Goal: Information Seeking & Learning: Check status

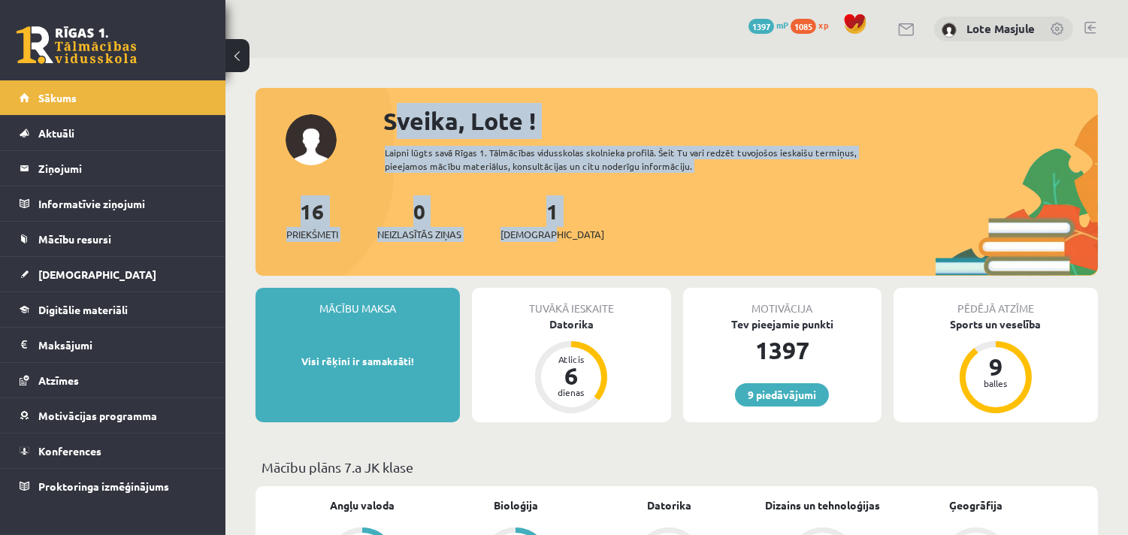
drag, startPoint x: 366, startPoint y: 110, endPoint x: 755, endPoint y: 236, distance: 408.5
click at [755, 236] on div "Sveika, Lote ! Laipni lūgts savā Rīgas 1. Tālmācības vidusskolas skolnieka prof…" at bounding box center [677, 189] width 842 height 173
copy div "Sveika, Lote ! Laipni lūgts savā Rīgas 1. Tālmācības vidusskolas skolnieka prof…"
click at [577, 186] on div "Sveika, Lote ! Laipni lūgts savā Rīgas 1. Tālmācības vidusskolas skolnieka prof…" at bounding box center [677, 189] width 842 height 173
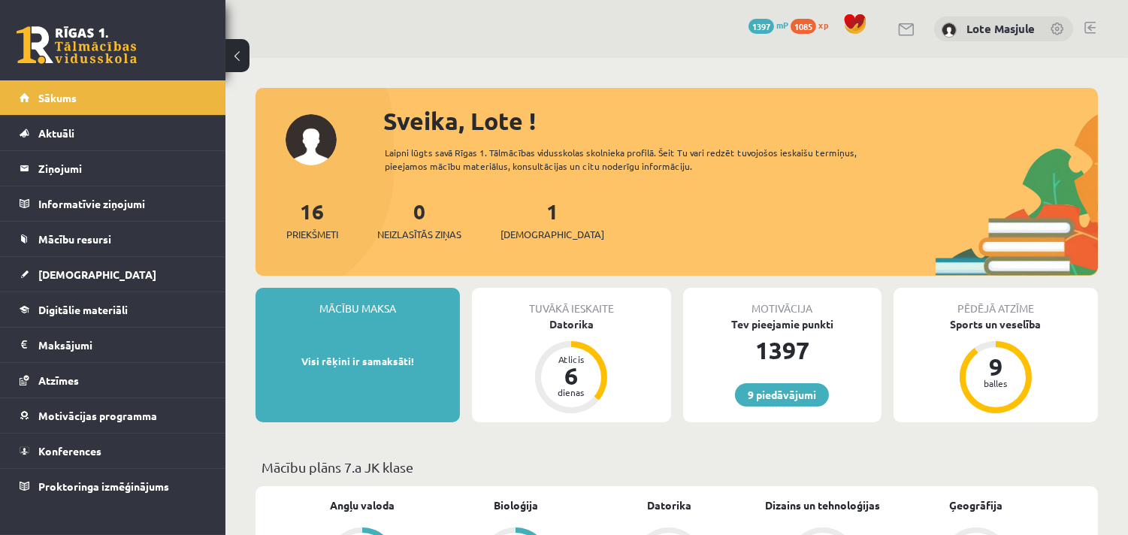
click at [1091, 30] on link at bounding box center [1089, 28] width 11 height 12
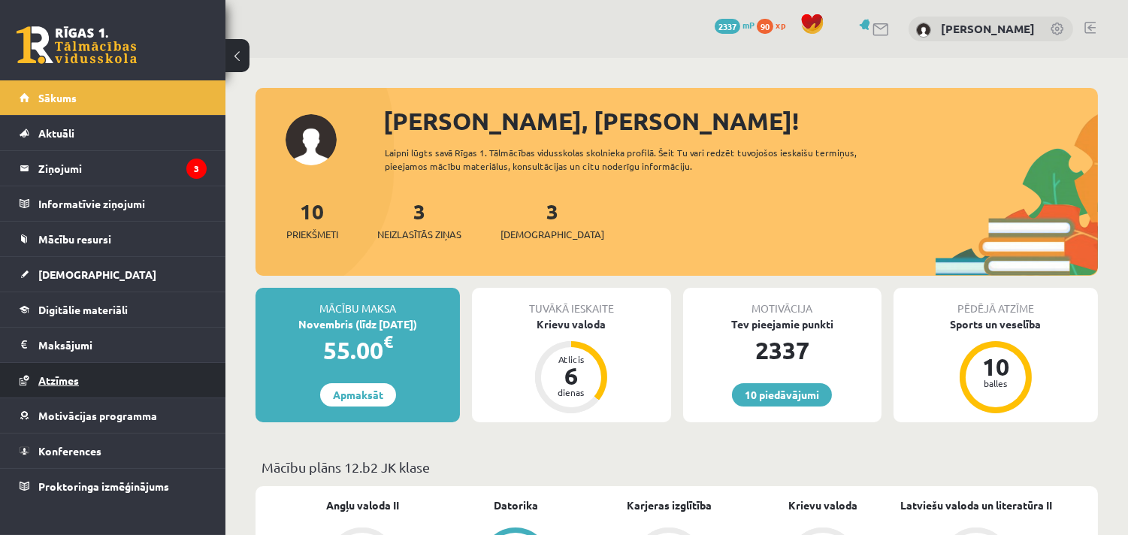
click at [86, 380] on link "Atzīmes" at bounding box center [113, 380] width 187 height 35
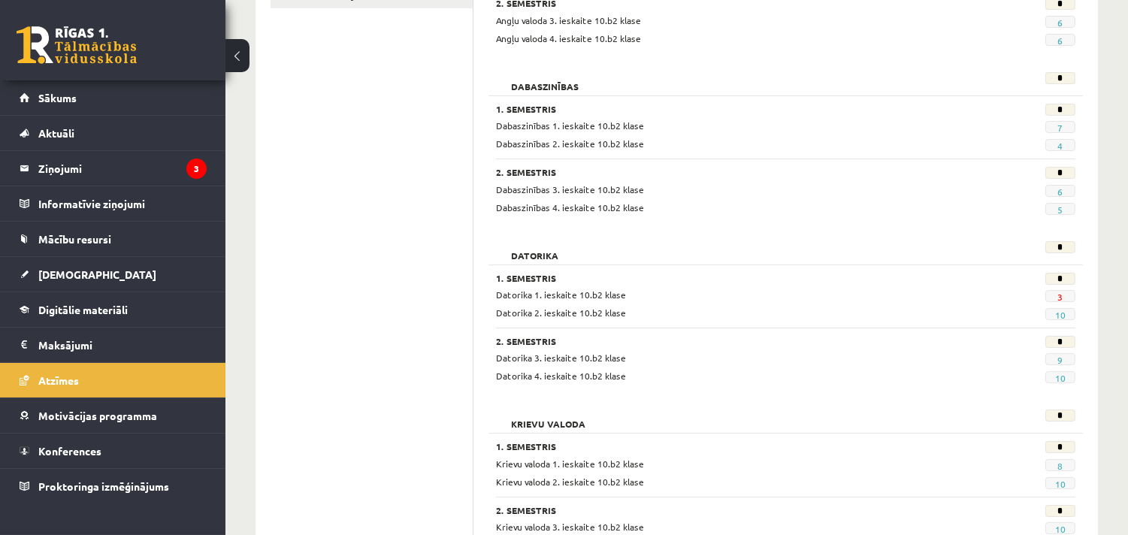
scroll to position [389, 0]
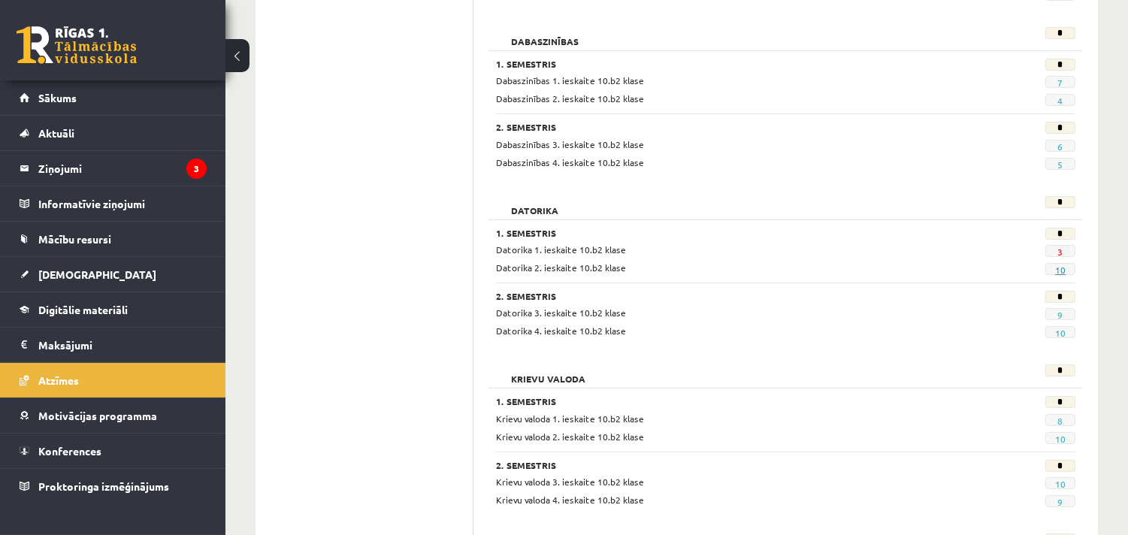
click at [1055, 267] on link "10" at bounding box center [1060, 270] width 11 height 12
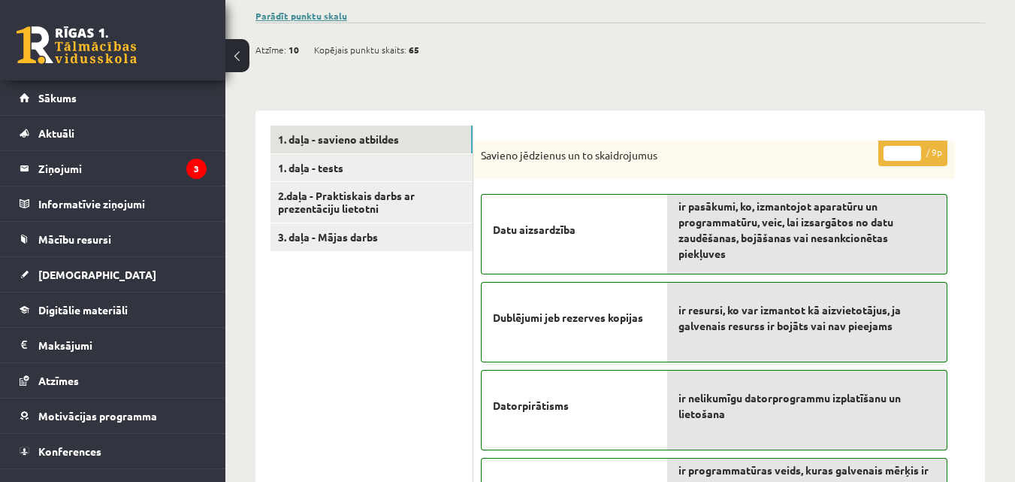
scroll to position [125, 0]
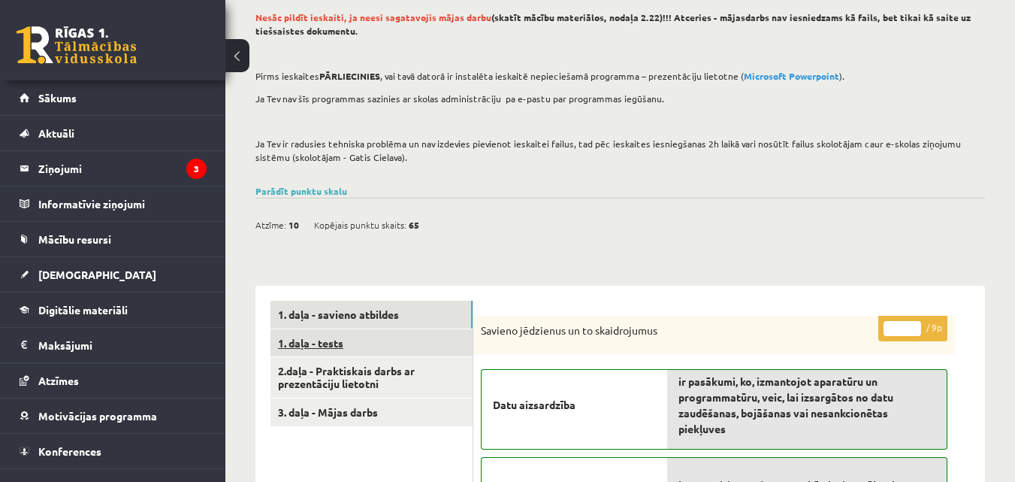
click at [340, 329] on link "1. daļa - tests" at bounding box center [372, 343] width 202 height 28
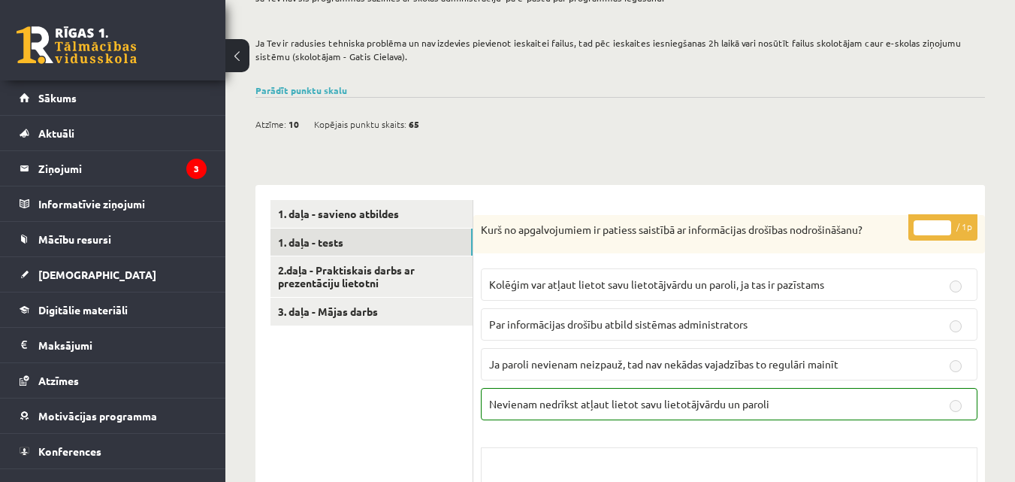
scroll to position [351, 0]
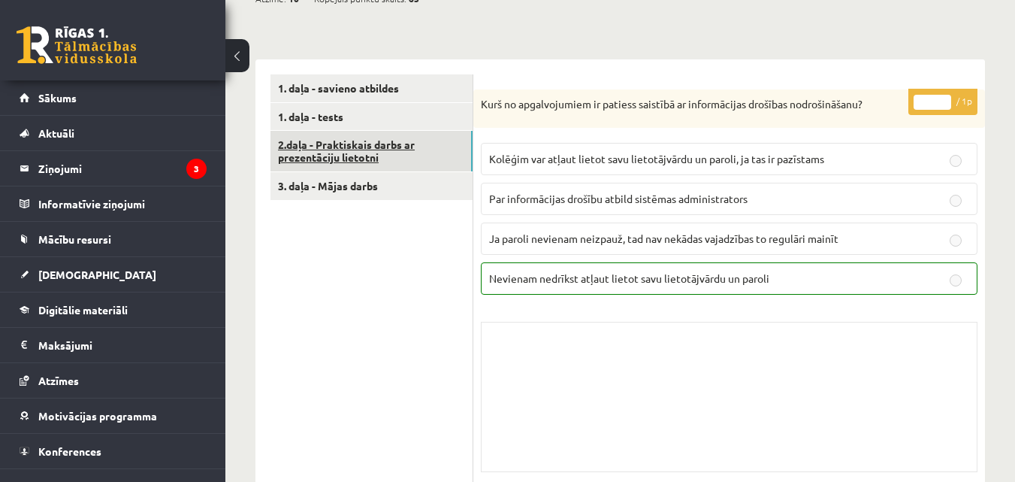
click at [347, 138] on link "2.daļa - Praktiskais darbs ar prezentāciju lietotni" at bounding box center [372, 151] width 202 height 41
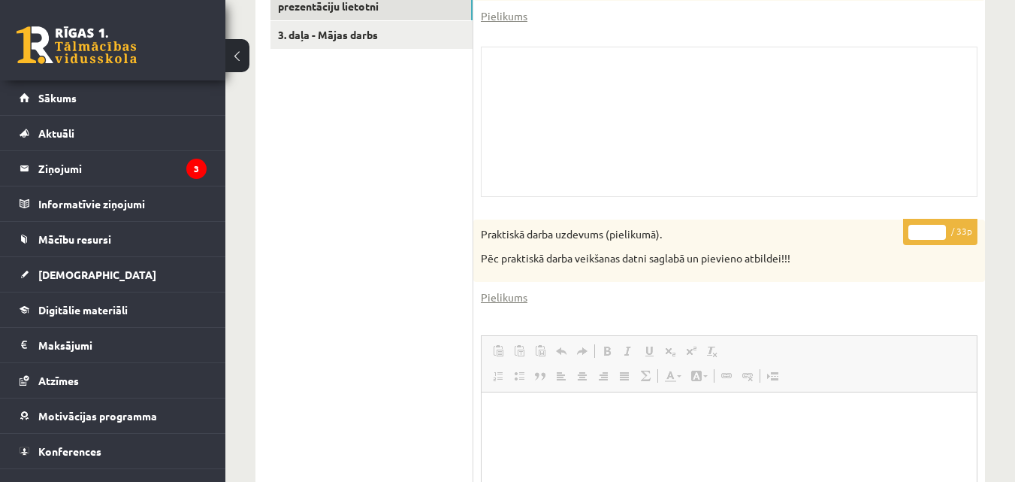
scroll to position [526, 0]
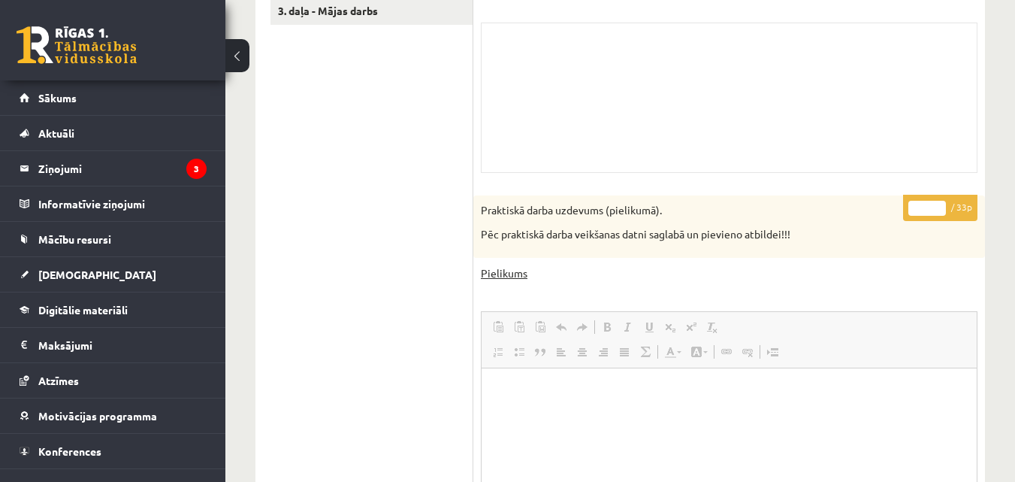
click at [492, 271] on link "Pielikums" at bounding box center [504, 273] width 47 height 16
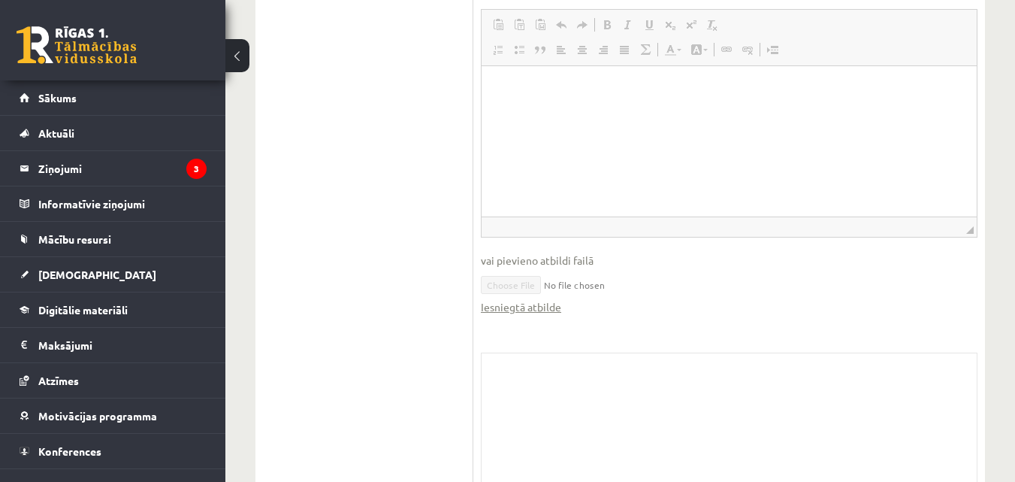
scroll to position [877, 0]
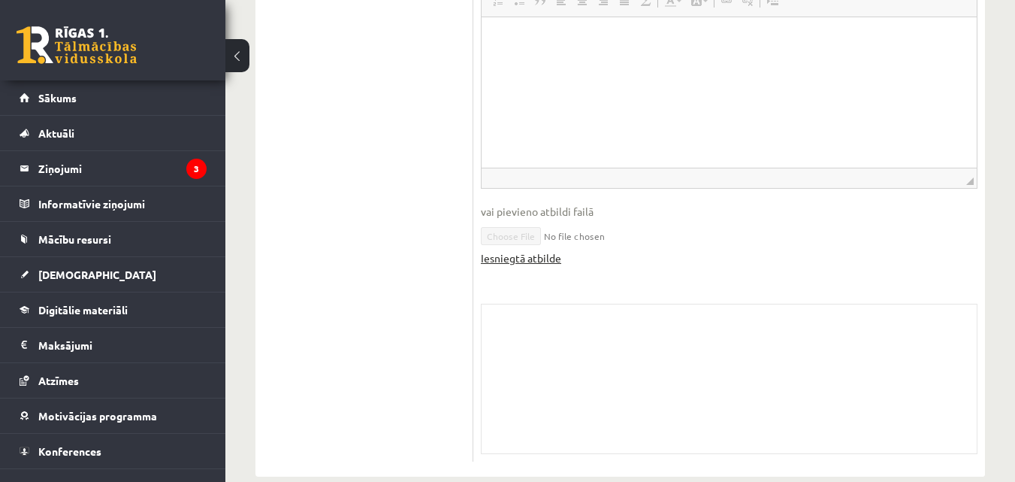
click at [520, 262] on link "Iesniegtā atbilde" at bounding box center [521, 258] width 80 height 16
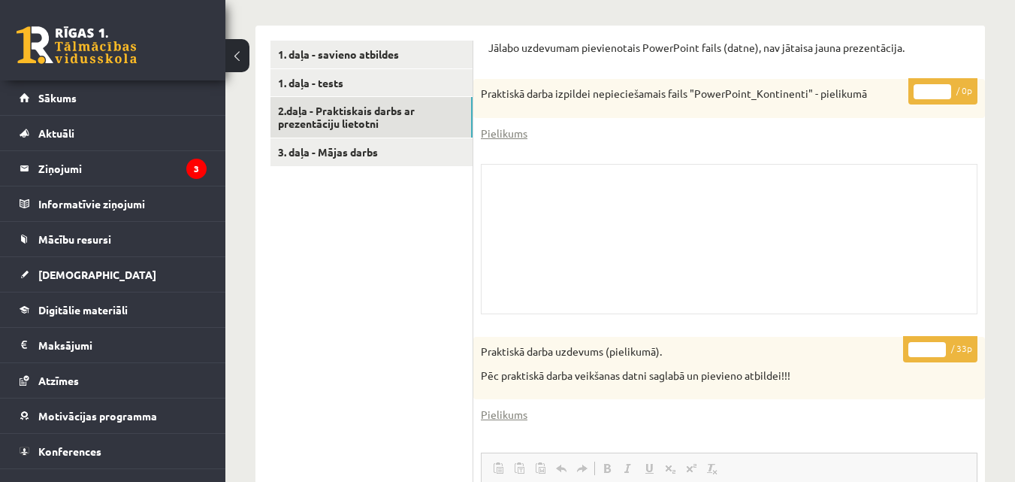
scroll to position [351, 0]
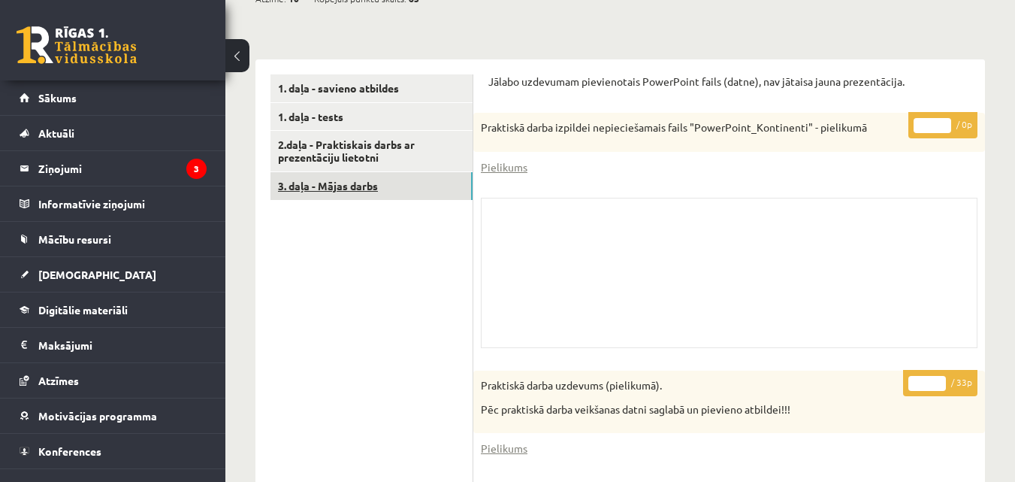
click at [359, 180] on link "3. daļa - Mājas darbs" at bounding box center [372, 186] width 202 height 28
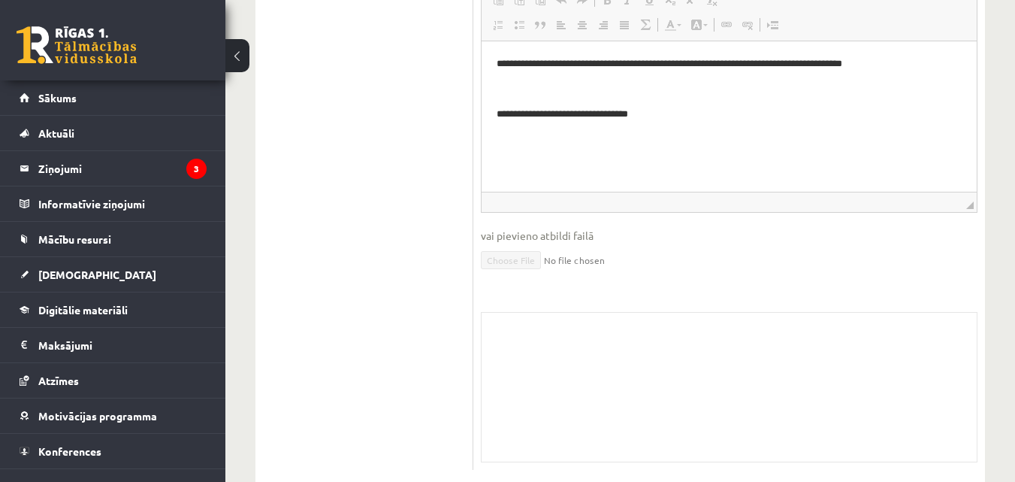
scroll to position [1045, 0]
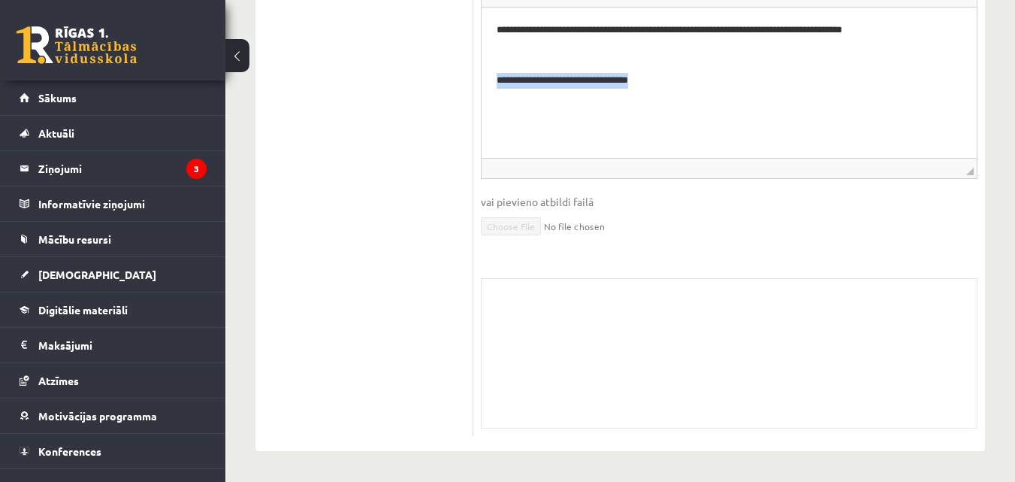
drag, startPoint x: 685, startPoint y: 83, endPoint x: 904, endPoint y: 124, distance: 222.4
click at [482, 104] on html "**********" at bounding box center [729, 56] width 495 height 96
copy p "**********"
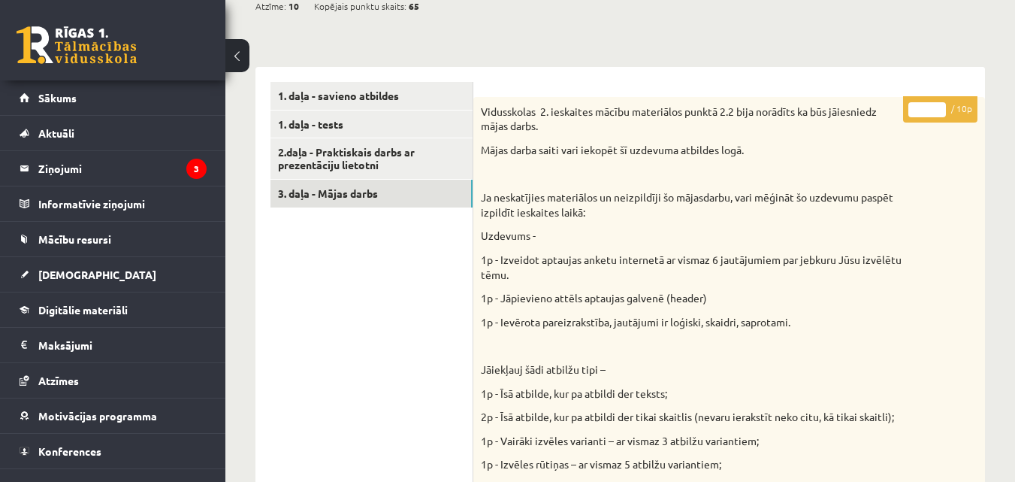
click at [627, 231] on p "Uzdevums -" at bounding box center [692, 235] width 422 height 15
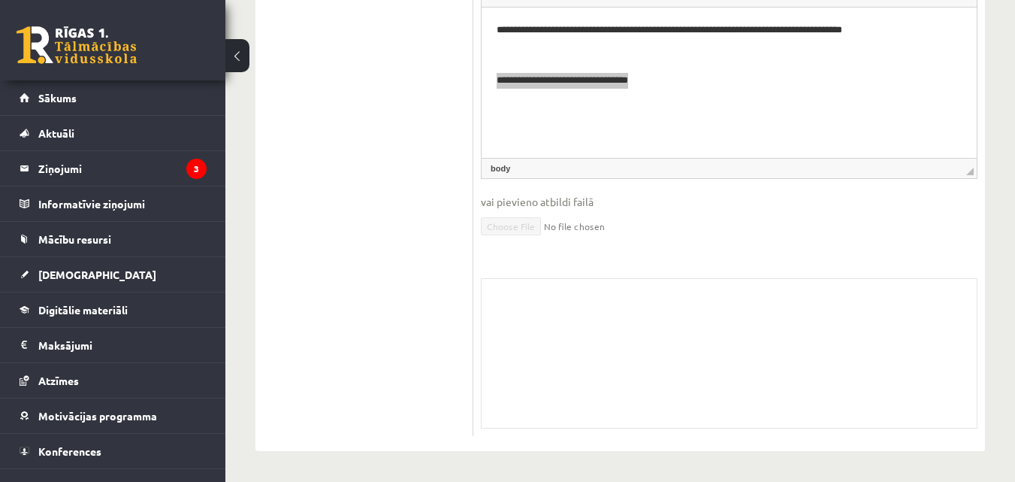
click at [796, 243] on fieldset "**********" at bounding box center [729, 102] width 497 height 305
click at [709, 104] on html "**********" at bounding box center [729, 56] width 495 height 96
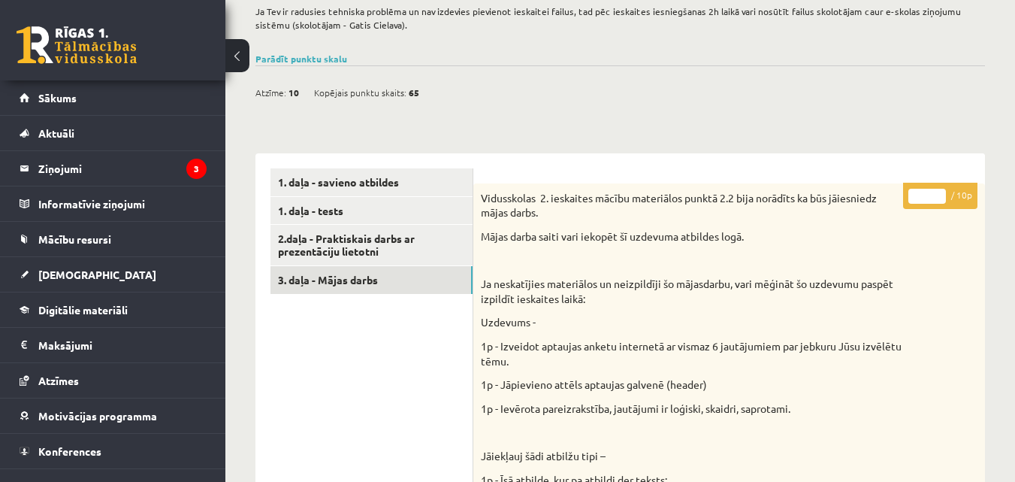
scroll to position [0, 0]
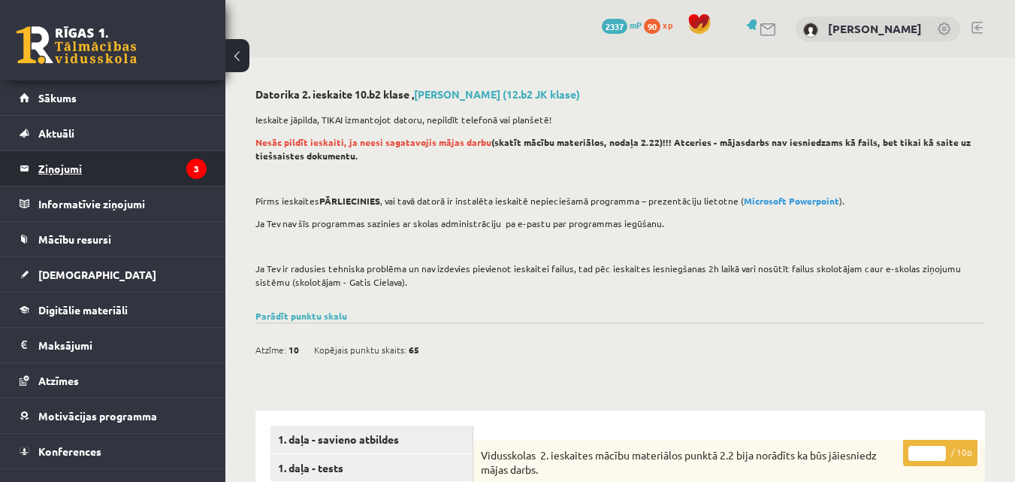
click at [130, 166] on legend "Ziņojumi 3" at bounding box center [122, 168] width 168 height 35
